Goal: Task Accomplishment & Management: Use online tool/utility

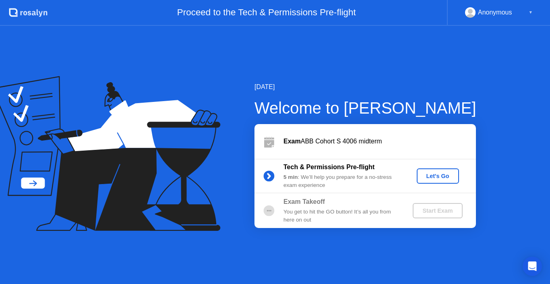
click at [435, 169] on button "Let's Go" at bounding box center [438, 175] width 42 height 15
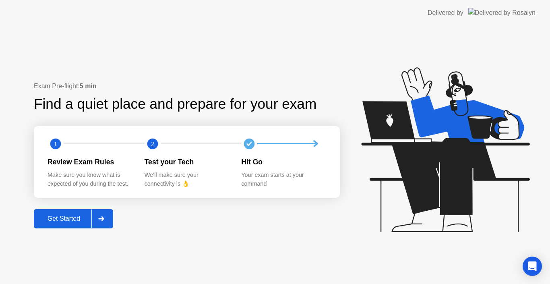
click at [83, 221] on div "Get Started" at bounding box center [63, 218] width 55 height 7
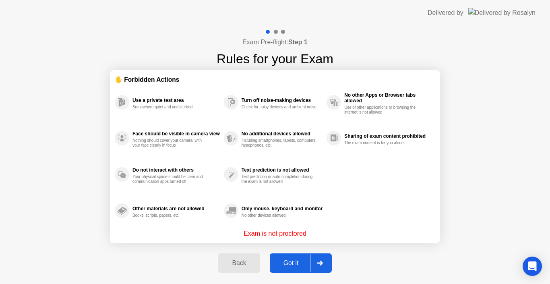
click at [316, 263] on div at bounding box center [319, 263] width 19 height 19
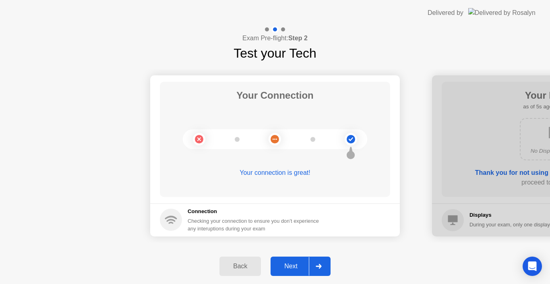
click at [320, 271] on div at bounding box center [318, 266] width 19 height 19
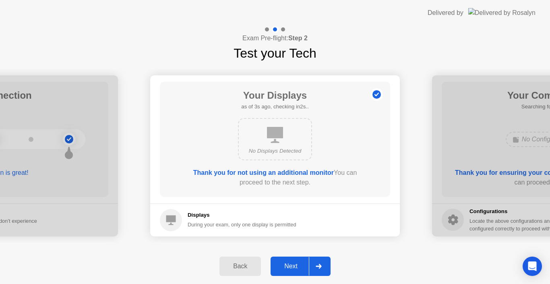
click at [310, 268] on div at bounding box center [318, 266] width 19 height 19
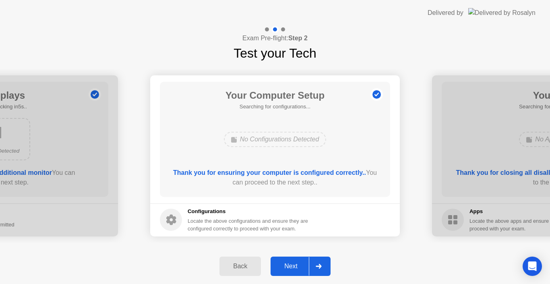
click at [307, 271] on button "Next" at bounding box center [300, 265] width 60 height 19
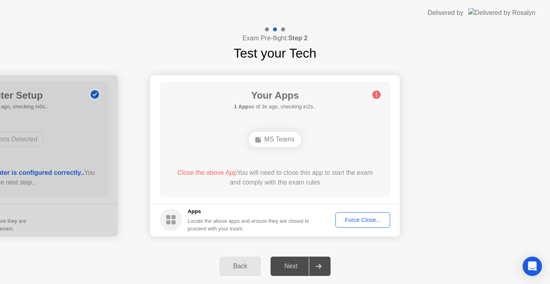
click at [262, 141] on div "MS Teams" at bounding box center [275, 139] width 52 height 15
drag, startPoint x: 277, startPoint y: 136, endPoint x: 354, endPoint y: 199, distance: 99.6
click at [354, 199] on main "Your Apps 1 App as of 4s ago, checking in1s.. MS Teams Close the above App You …" at bounding box center [275, 139] width 250 height 128
click at [355, 217] on div "Force Close..." at bounding box center [362, 220] width 49 height 6
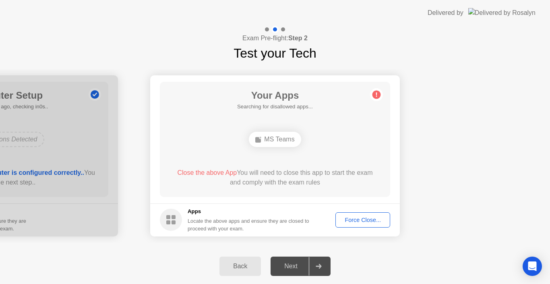
click at [360, 225] on button "Force Close..." at bounding box center [362, 219] width 55 height 15
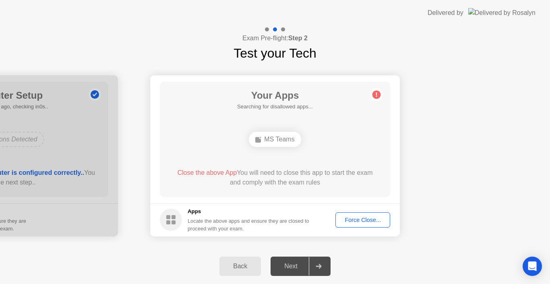
click at [359, 218] on div "Force Close..." at bounding box center [362, 220] width 49 height 6
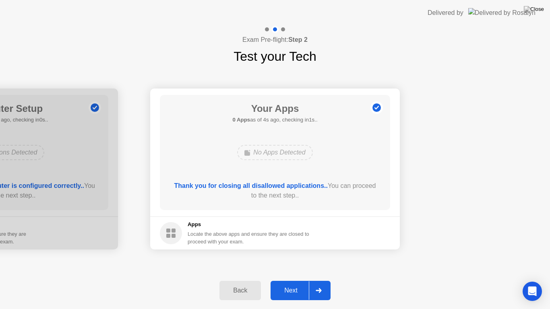
click at [288, 283] on div "Next" at bounding box center [291, 290] width 36 height 7
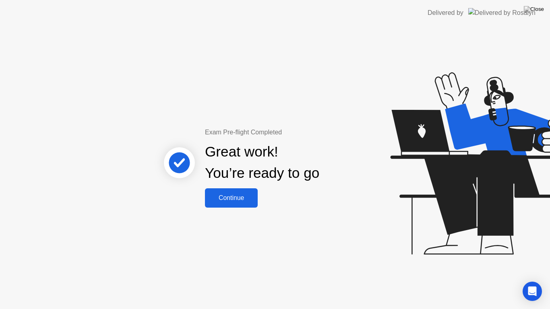
click at [222, 198] on div "Continue" at bounding box center [231, 197] width 48 height 7
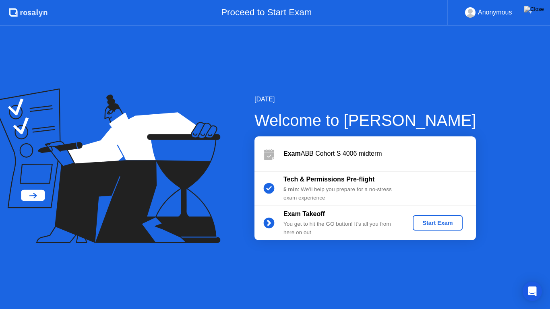
click at [419, 223] on div "Start Exam" at bounding box center [437, 223] width 43 height 6
